Goal: Task Accomplishment & Management: Manage account settings

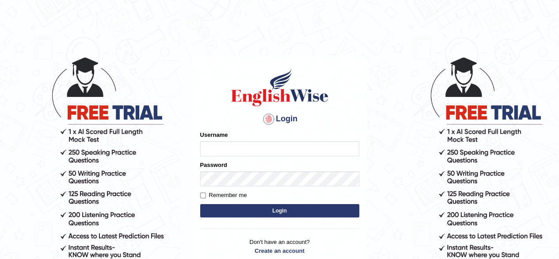
click at [232, 147] on input "Username" at bounding box center [279, 148] width 159 height 15
type input "Sushankhatri123"
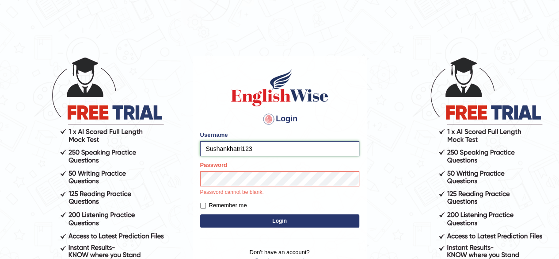
drag, startPoint x: 265, startPoint y: 151, endPoint x: 202, endPoint y: 149, distance: 62.3
click at [202, 149] on input "Sushankhatri123" at bounding box center [279, 148] width 159 height 15
click at [279, 223] on div "Login Please fix the following errors: Username Sushankhatri123 Password Passwo…" at bounding box center [280, 171] width 174 height 231
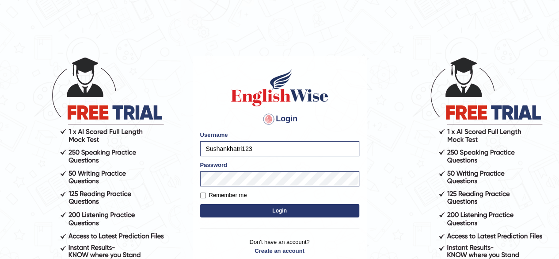
click at [279, 213] on button "Login" at bounding box center [279, 210] width 159 height 13
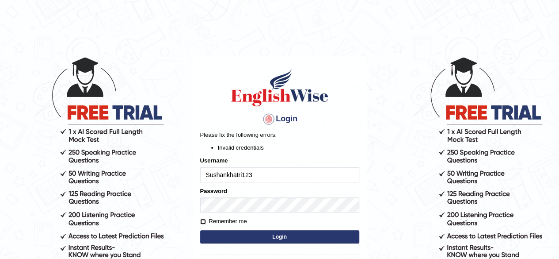
click at [201, 221] on input "Remember me" at bounding box center [203, 221] width 6 height 6
checkbox input "true"
click at [275, 237] on button "Login" at bounding box center [279, 236] width 159 height 13
click at [282, 238] on button "Login" at bounding box center [279, 236] width 159 height 13
click at [268, 172] on input "Sushankhatri123" at bounding box center [279, 174] width 159 height 15
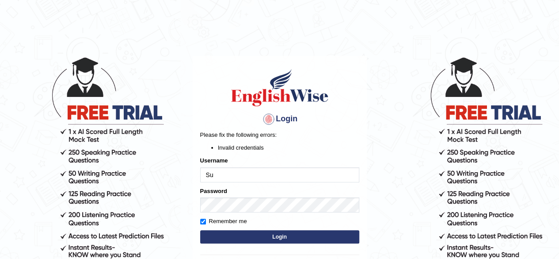
type input "S"
click at [266, 205] on div "Password" at bounding box center [279, 199] width 159 height 26
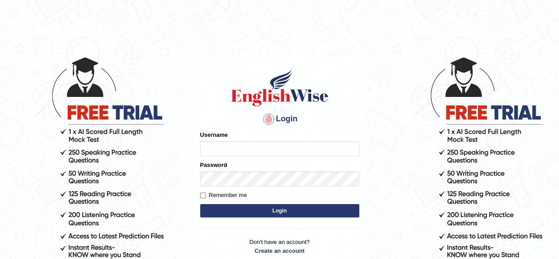
click at [221, 147] on input "Username" at bounding box center [279, 148] width 159 height 15
type input "Sushankhatri123"
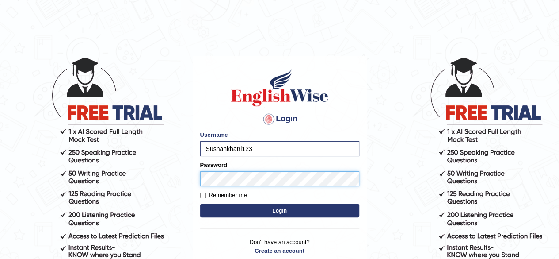
click at [200, 204] on button "Login" at bounding box center [279, 210] width 159 height 13
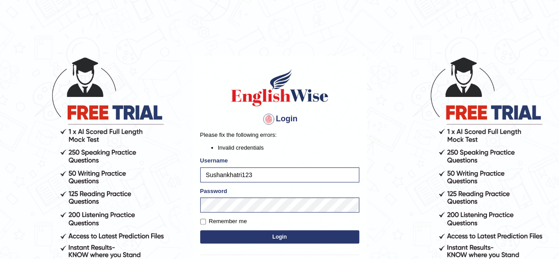
click at [270, 236] on button "Login" at bounding box center [279, 236] width 159 height 13
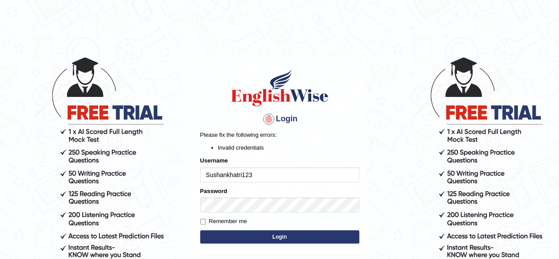
click at [208, 172] on input "Sushankhatri123" at bounding box center [279, 174] width 159 height 15
type input "sushankhatri123"
click at [277, 234] on button "Login" at bounding box center [279, 236] width 159 height 13
click at [262, 171] on input "sushankhatri123" at bounding box center [279, 174] width 159 height 15
type input "Sushankhatri123"
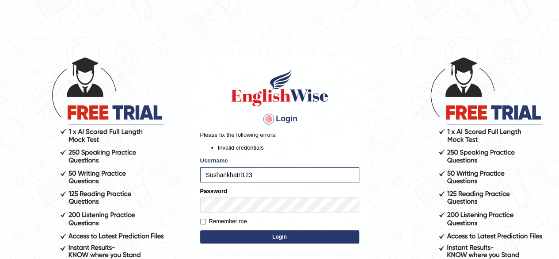
click at [284, 235] on button "Login" at bounding box center [279, 236] width 159 height 13
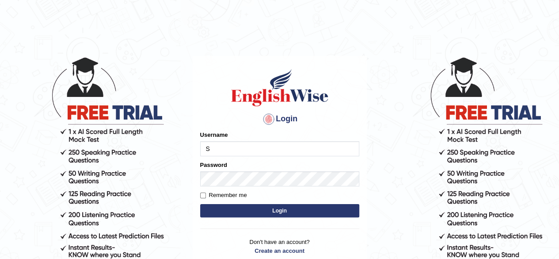
type input "Sushankhatri123"
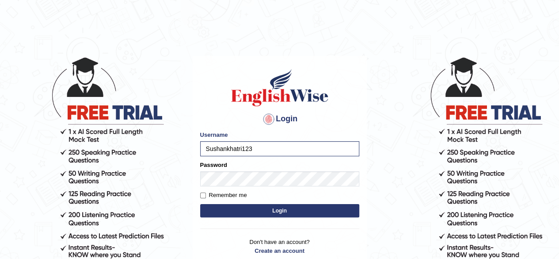
click at [274, 209] on button "Login" at bounding box center [279, 210] width 159 height 13
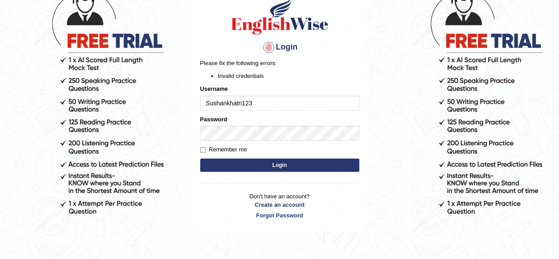
scroll to position [73, 0]
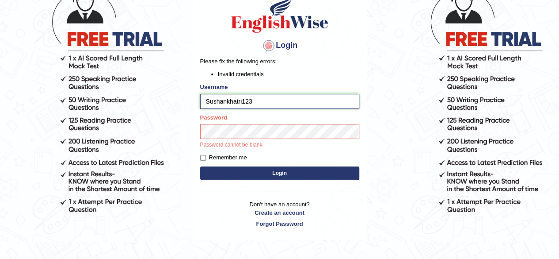
click at [258, 100] on input "Sushankhatri123" at bounding box center [279, 101] width 159 height 15
type input "S"
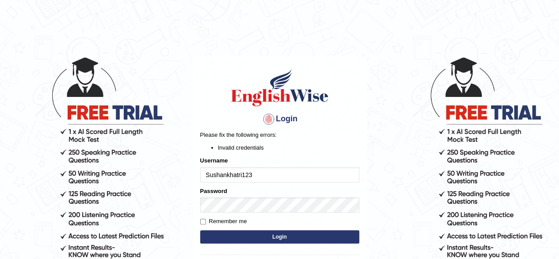
click at [270, 175] on input "Sushankhatri123" at bounding box center [279, 174] width 159 height 15
type input "S"
type input "sushankhatri123"
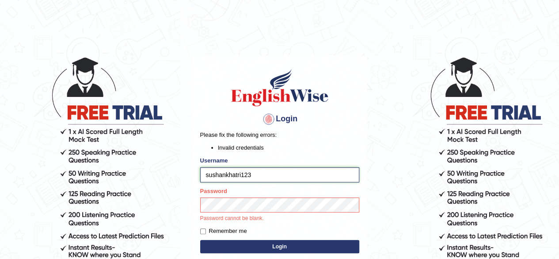
drag, startPoint x: 264, startPoint y: 170, endPoint x: 205, endPoint y: 175, distance: 59.0
click at [205, 175] on input "sushankhatri123" at bounding box center [279, 174] width 159 height 15
click at [284, 249] on div "Login Please fix the following errors: Invalid credentials Username sushankhatr…" at bounding box center [280, 184] width 174 height 257
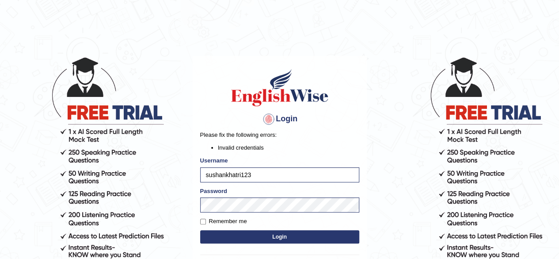
click at [275, 239] on button "Login" at bounding box center [279, 236] width 159 height 13
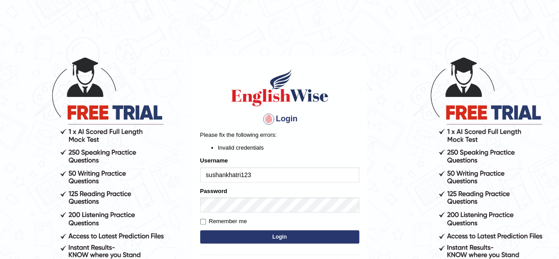
click at [272, 167] on input "sushankhatri123" at bounding box center [279, 174] width 159 height 15
type input "sushankhatriI"
click at [270, 236] on button "Login" at bounding box center [279, 236] width 159 height 13
click at [253, 177] on input "sushankhatriI" at bounding box center [279, 174] width 159 height 15
type input "sushankhatril"
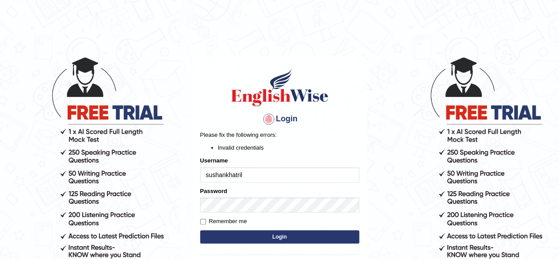
click at [271, 235] on button "Login" at bounding box center [279, 236] width 159 height 13
click at [255, 168] on input "sushankhatril" at bounding box center [279, 174] width 159 height 15
type input "Sushankhatri123"
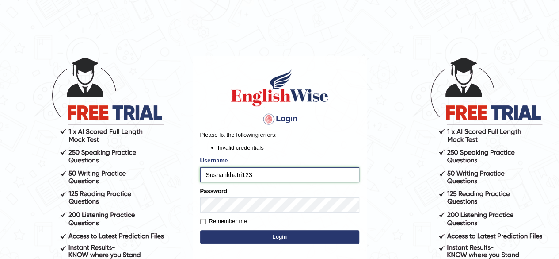
click at [257, 178] on input "Sushankhatri123" at bounding box center [279, 174] width 159 height 15
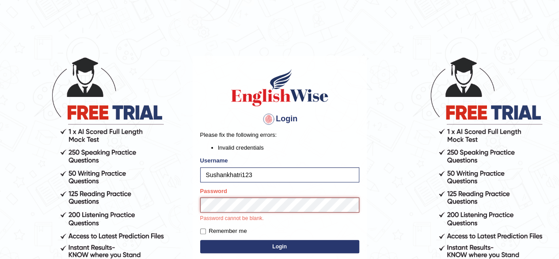
click at [200, 240] on button "Login" at bounding box center [279, 246] width 159 height 13
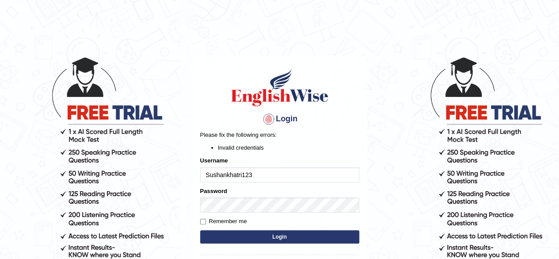
click at [266, 235] on button "Login" at bounding box center [279, 236] width 159 height 13
click at [386, 77] on body "Login Please fix the following errors: Invalid credentials Username Sushankhatr…" at bounding box center [279, 157] width 559 height 259
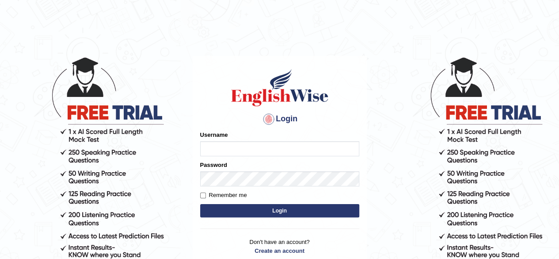
click at [238, 150] on input "Username" at bounding box center [279, 148] width 159 height 15
type input "Sushankhatri123"
click at [399, 88] on body "Login Please fix the following errors: Username Password Remember me Login Don'…" at bounding box center [279, 157] width 559 height 259
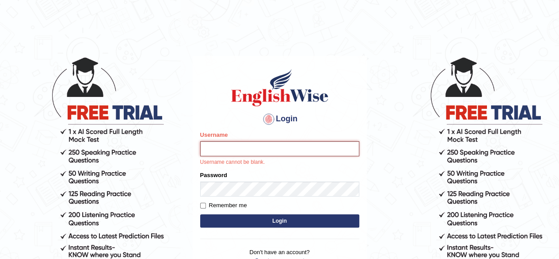
click at [232, 147] on input "Username" at bounding box center [279, 148] width 159 height 15
paste input "Sushankhatri123"
type input "Sushankhatri123"
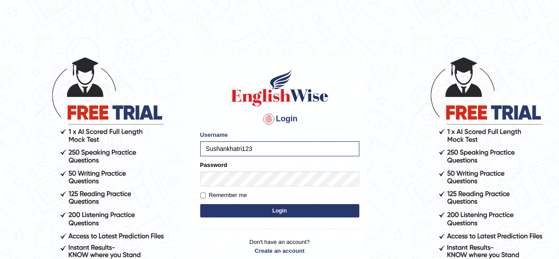
click at [405, 106] on body "Login Please fix the following errors: Username Sushankhatri123 Password Rememb…" at bounding box center [279, 157] width 559 height 259
click at [202, 194] on input "Remember me" at bounding box center [203, 195] width 6 height 6
checkbox input "true"
click at [271, 211] on button "Login" at bounding box center [279, 210] width 159 height 13
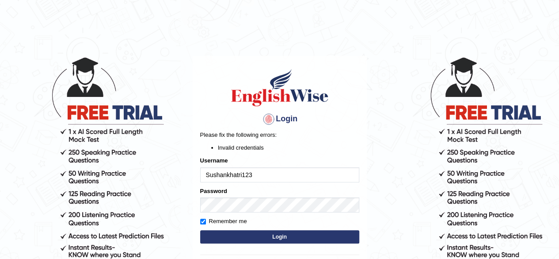
drag, startPoint x: 537, startPoint y: 0, endPoint x: 301, endPoint y: 45, distance: 239.6
click at [301, 45] on main "Login Please fix the following errors: Invalid credentials Username Sushankhatr…" at bounding box center [279, 166] width 177 height 276
